Goal: Task Accomplishment & Management: Use online tool/utility

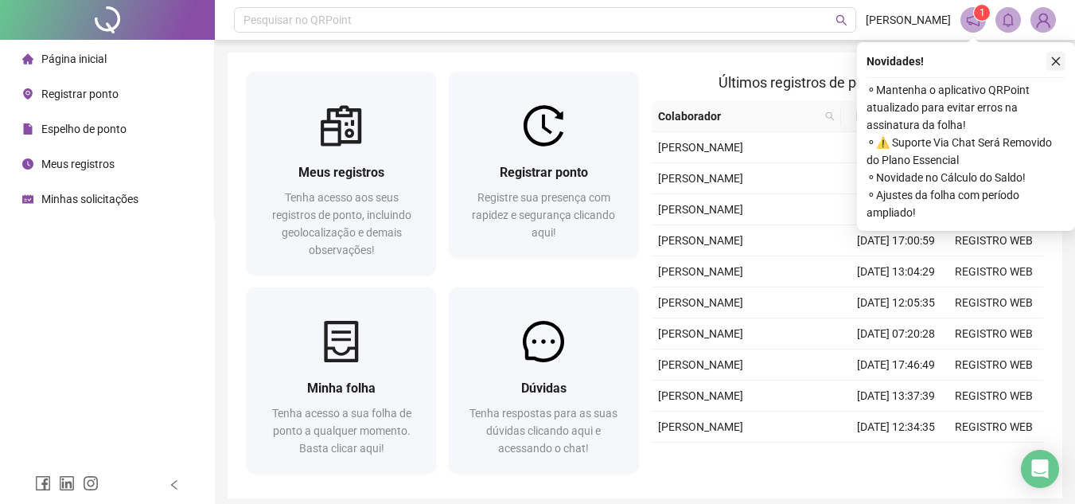
click at [1054, 64] on icon "close" at bounding box center [1056, 61] width 9 height 9
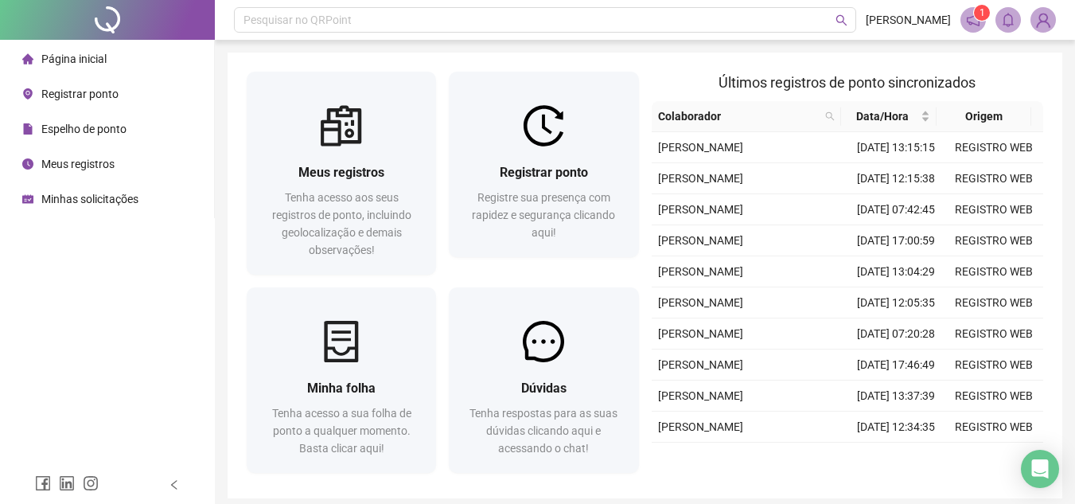
click at [72, 93] on span "Registrar ponto" at bounding box center [79, 94] width 77 height 13
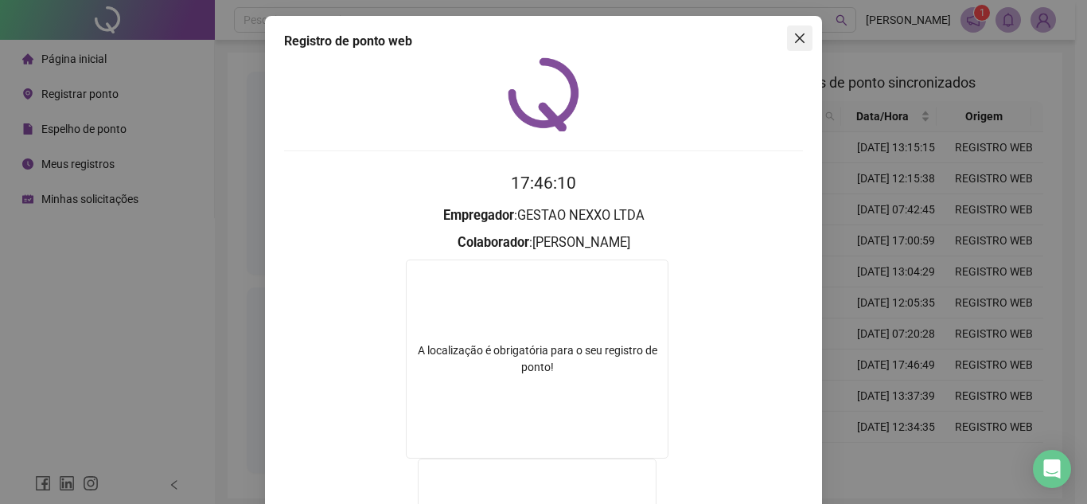
click at [799, 33] on icon "close" at bounding box center [800, 38] width 13 height 13
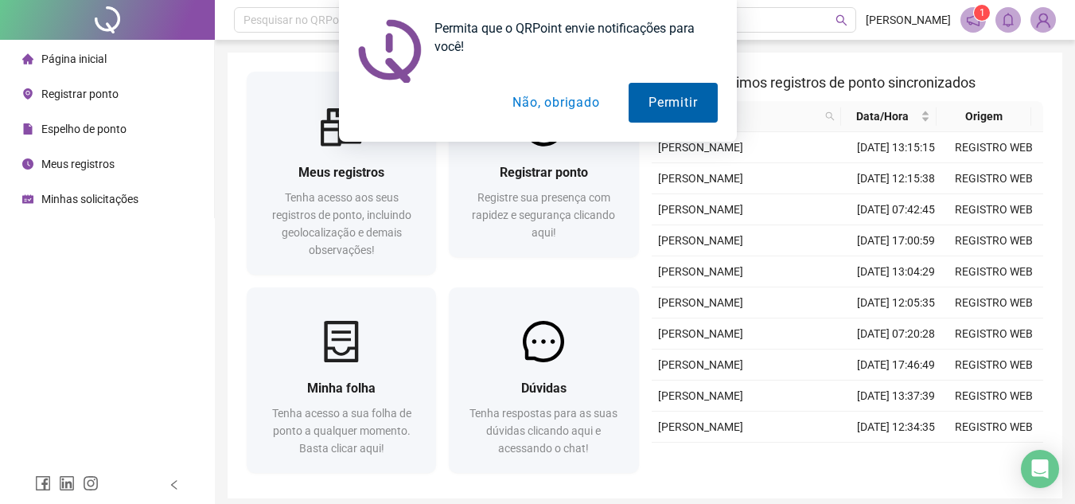
click at [663, 98] on button "Permitir" at bounding box center [673, 103] width 88 height 40
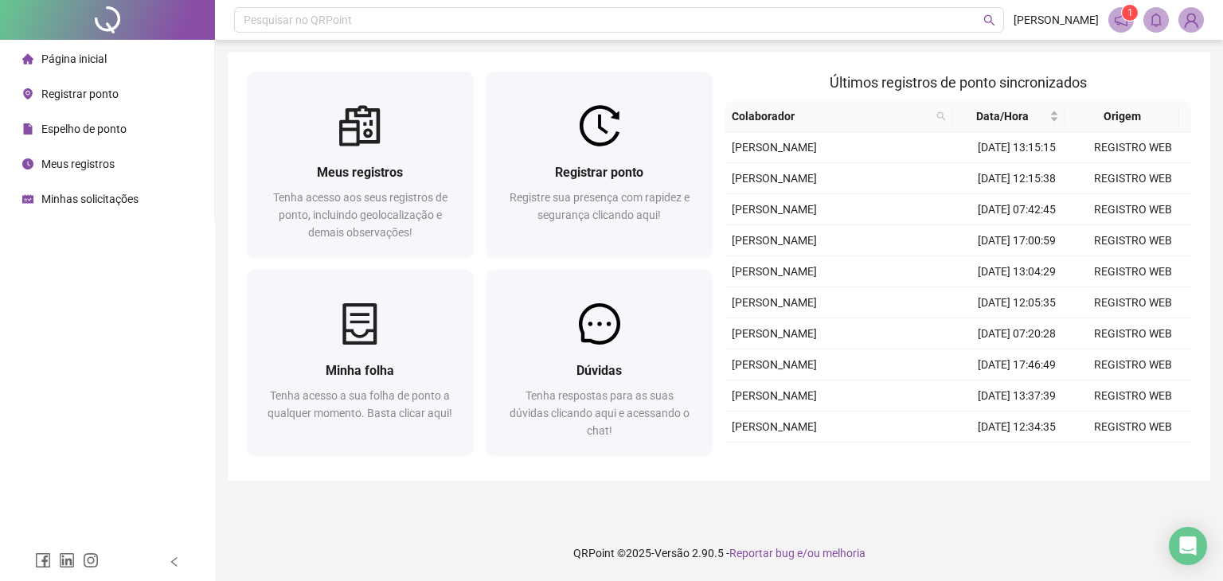
click at [68, 93] on span "Registrar ponto" at bounding box center [79, 94] width 77 height 13
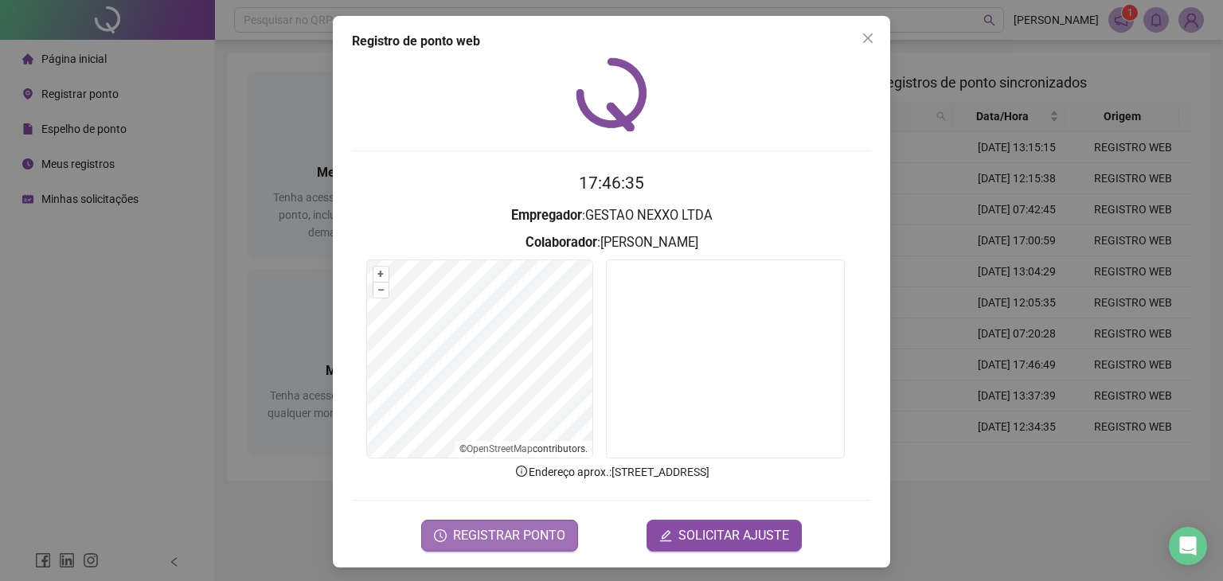
click at [488, 503] on span "REGISTRAR PONTO" at bounding box center [509, 535] width 112 height 19
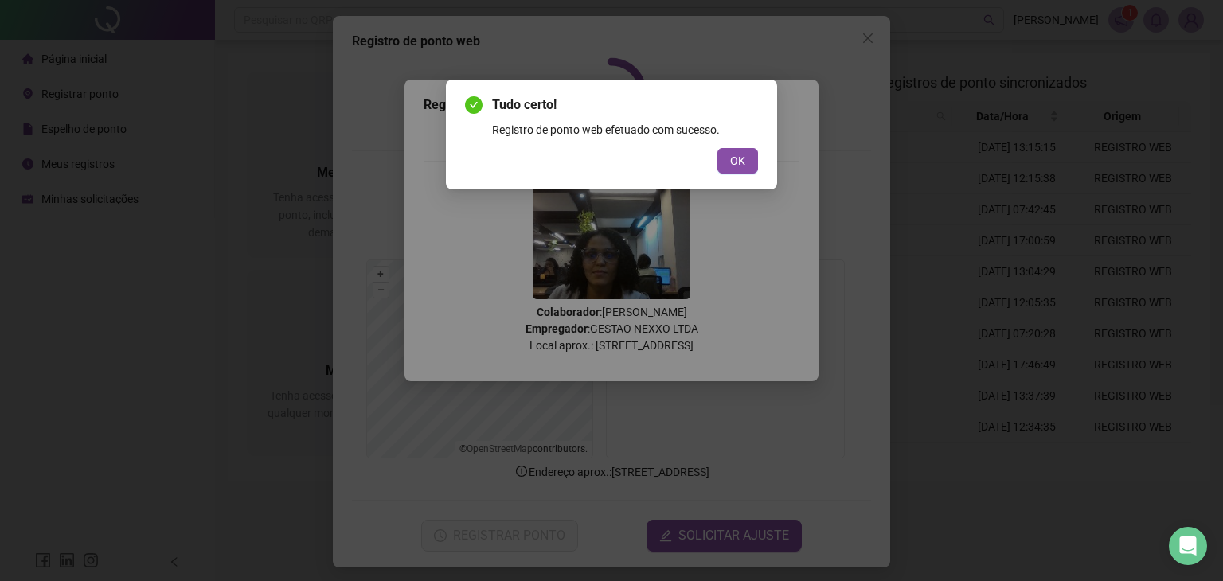
click at [728, 174] on div "Tudo certo! Registro de ponto web efetuado com sucesso. OK" at bounding box center [611, 135] width 331 height 110
click at [735, 170] on button "OK" at bounding box center [737, 160] width 41 height 25
